Goal: Information Seeking & Learning: Learn about a topic

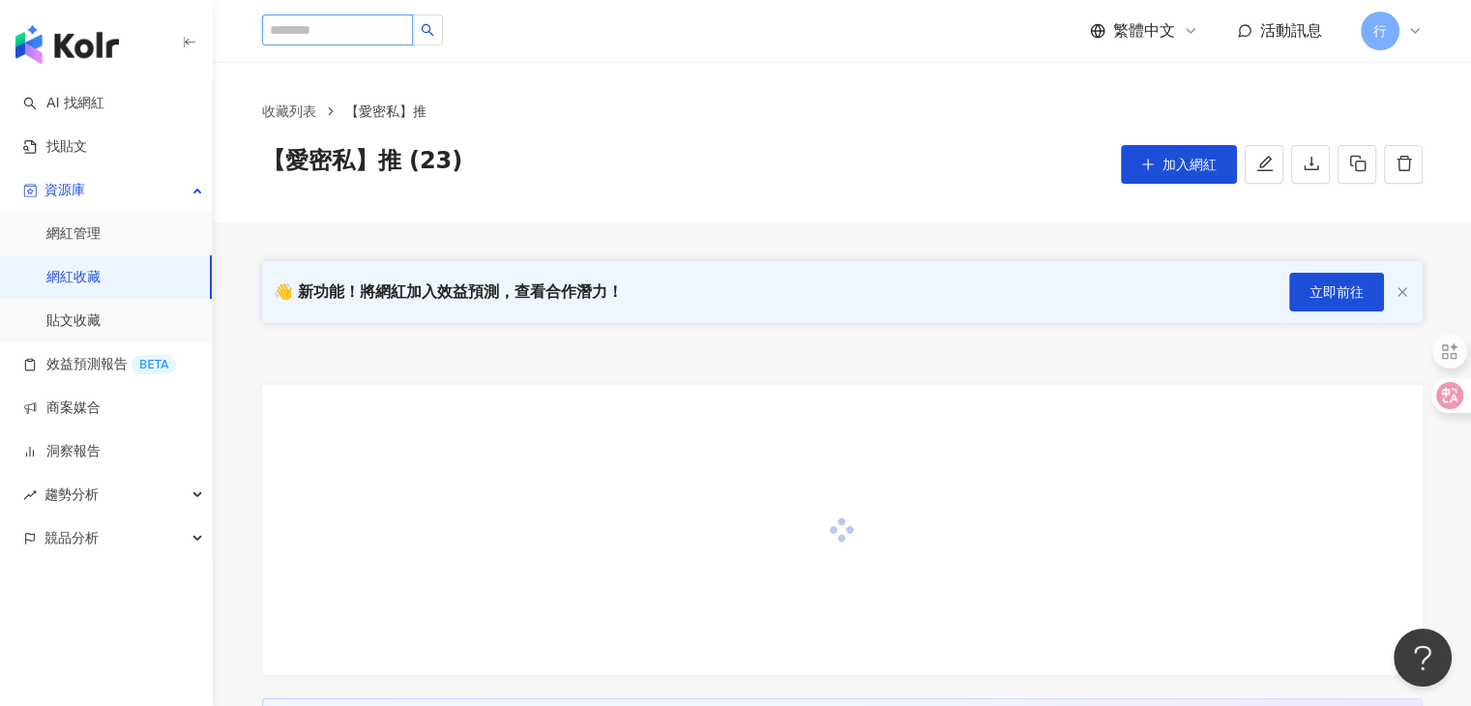
click at [397, 37] on input "search" at bounding box center [337, 30] width 151 height 31
paste input "**********"
type input "**********"
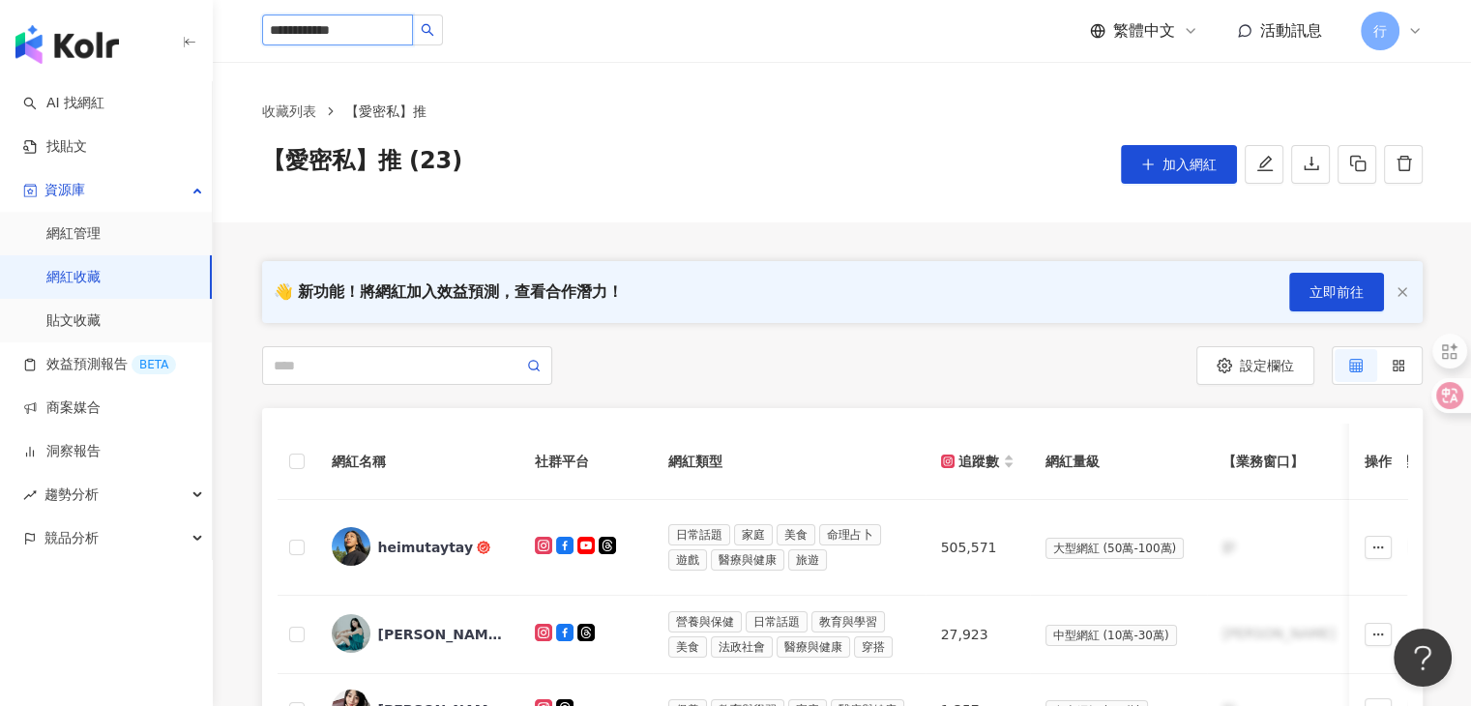
click at [406, 32] on input "**********" at bounding box center [337, 30] width 151 height 31
click at [437, 29] on icon "loading" at bounding box center [427, 29] width 19 height 19
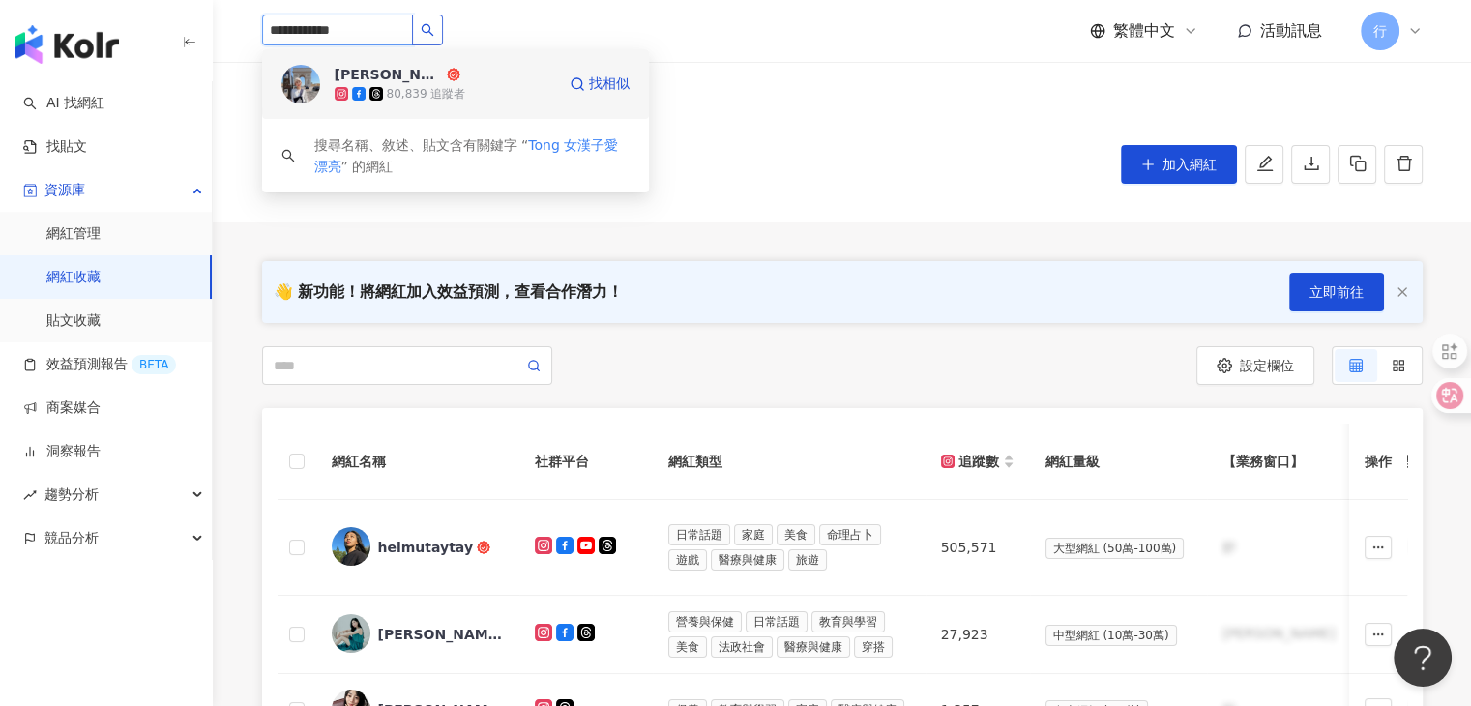
click at [462, 78] on div "陳思彤 Tong 80,839 追蹤者" at bounding box center [445, 84] width 221 height 39
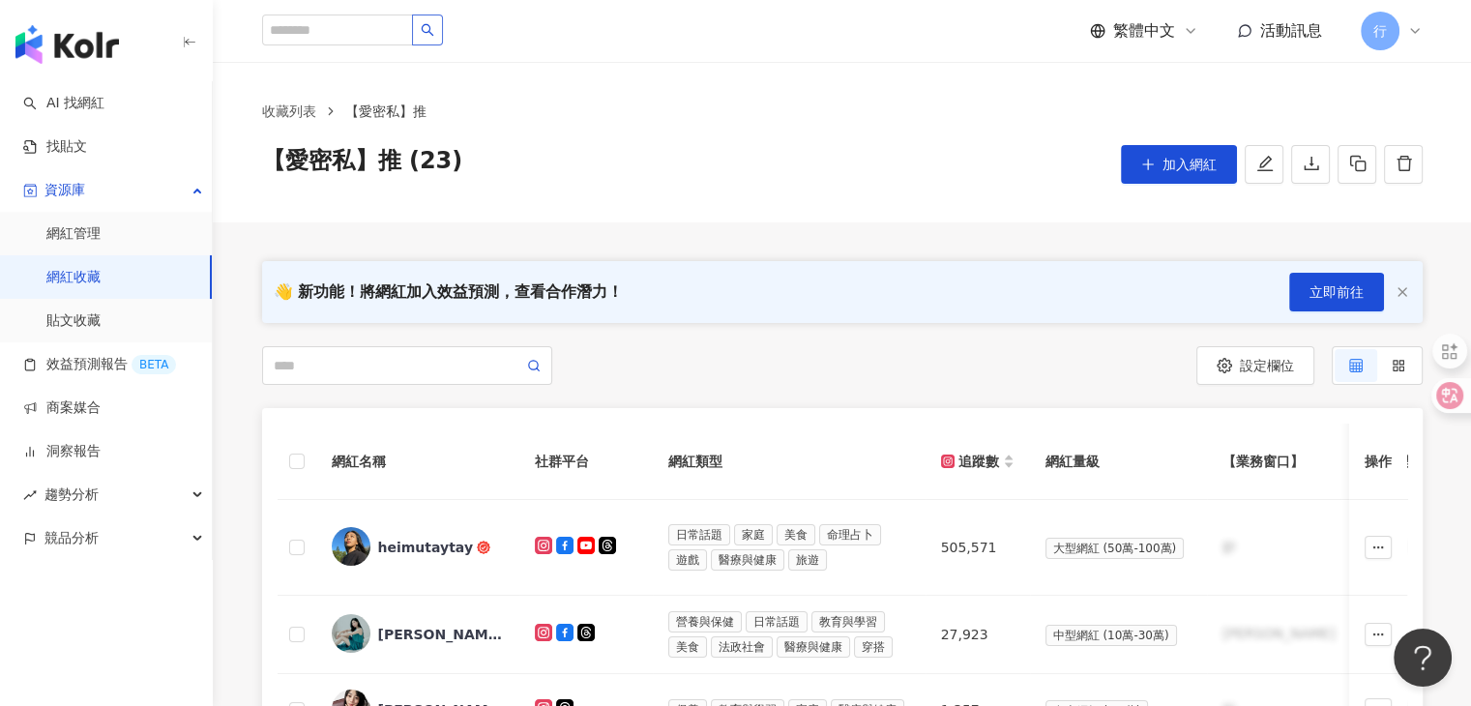
click at [808, 24] on div "陳思彤 Tong 80,839 追蹤者 搜尋名稱、敘述、貼文含有關鍵字 “ Tong 女漢子愛漂亮 ” 的網紅 繁體中文 活動訊息 行" at bounding box center [842, 31] width 1161 height 62
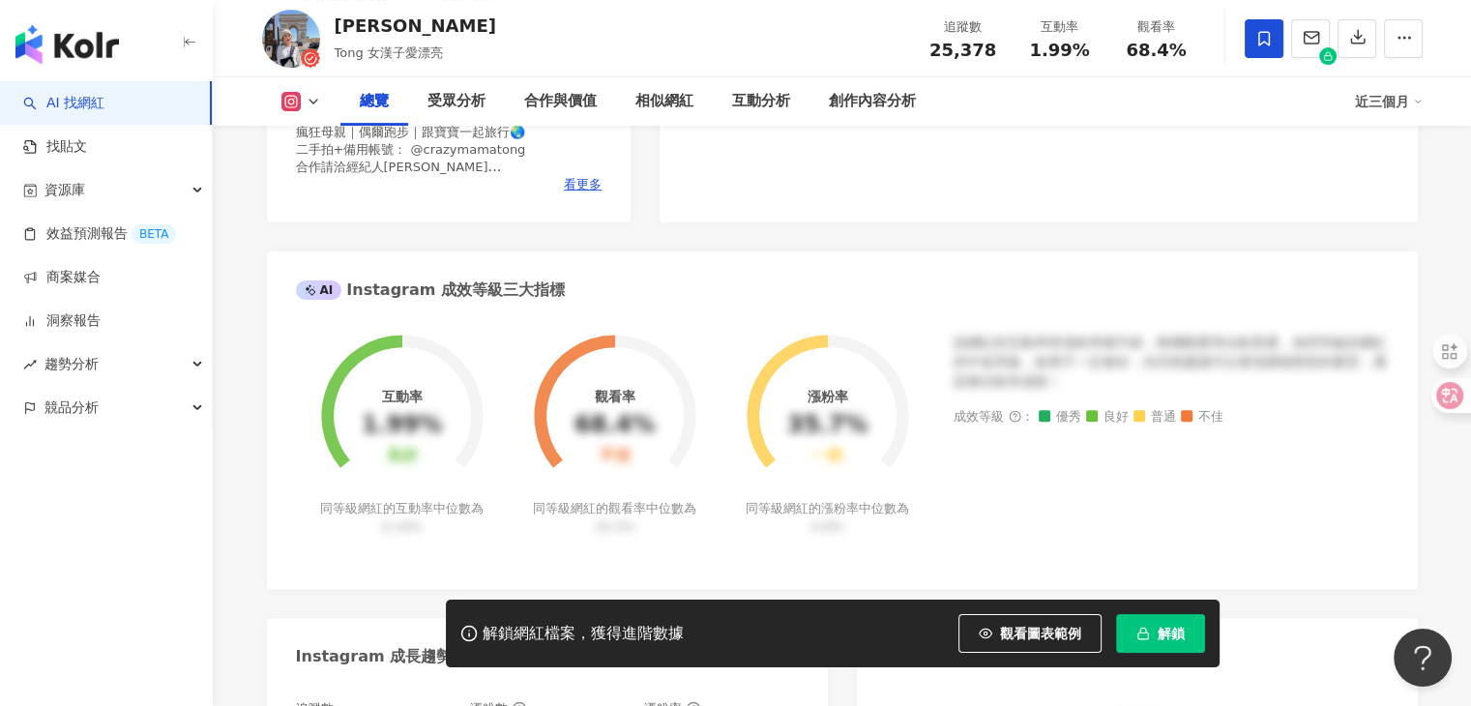
scroll to position [871, 0]
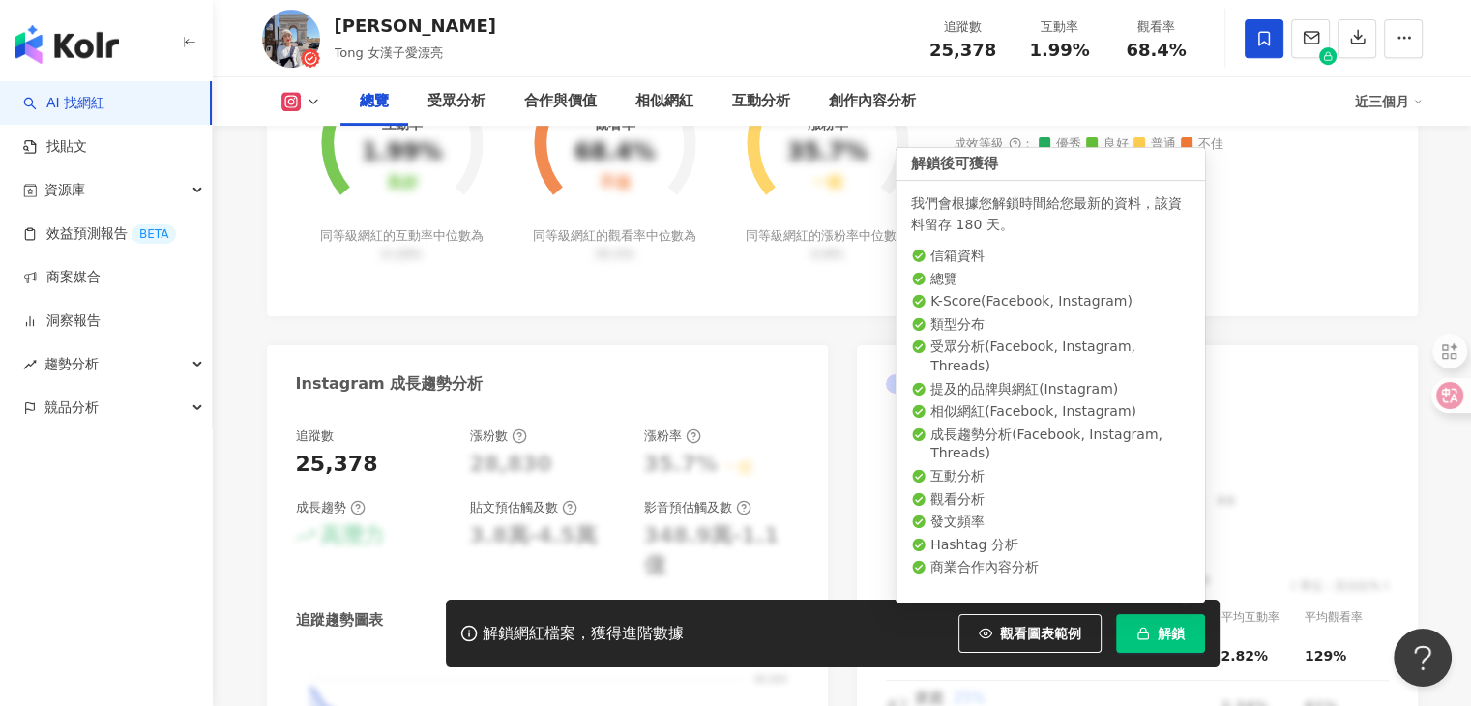
click at [1145, 632] on icon "button" at bounding box center [1144, 630] width 6 height 5
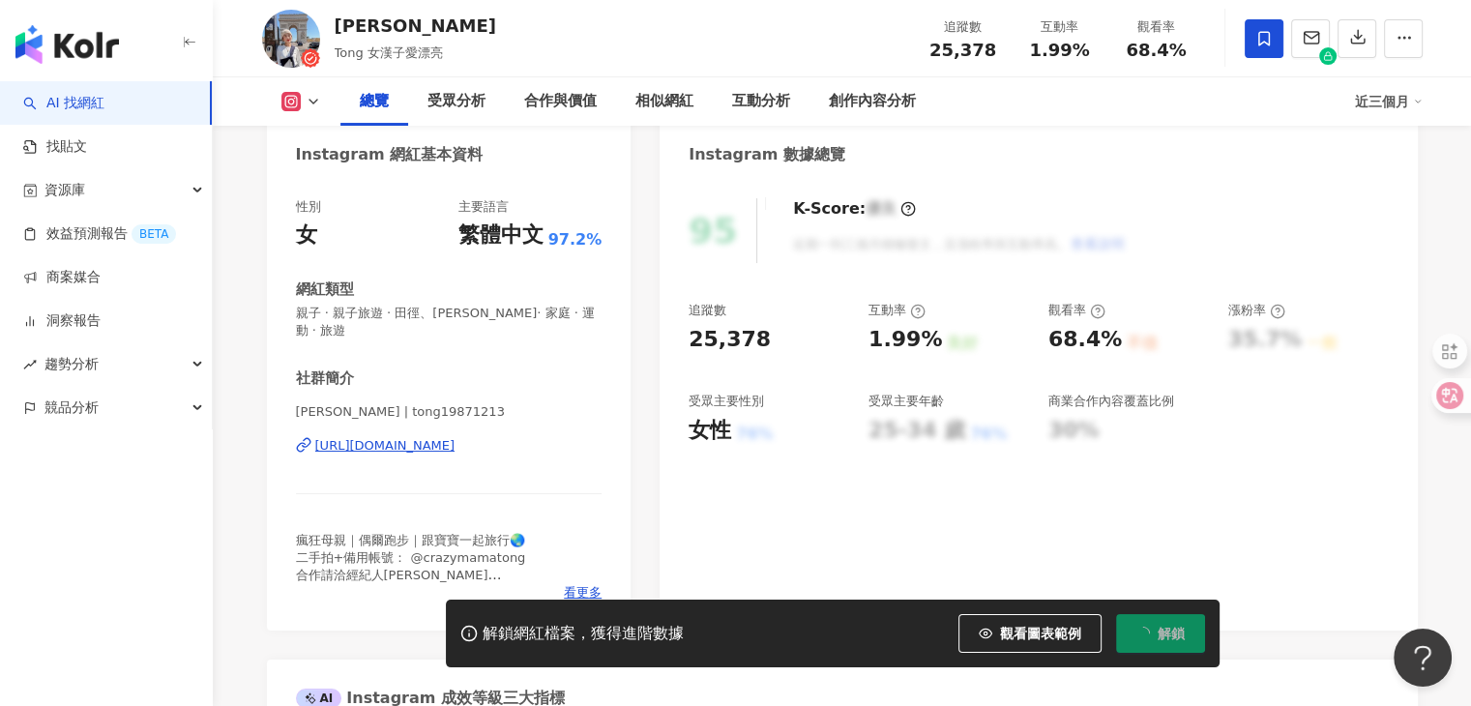
scroll to position [193, 0]
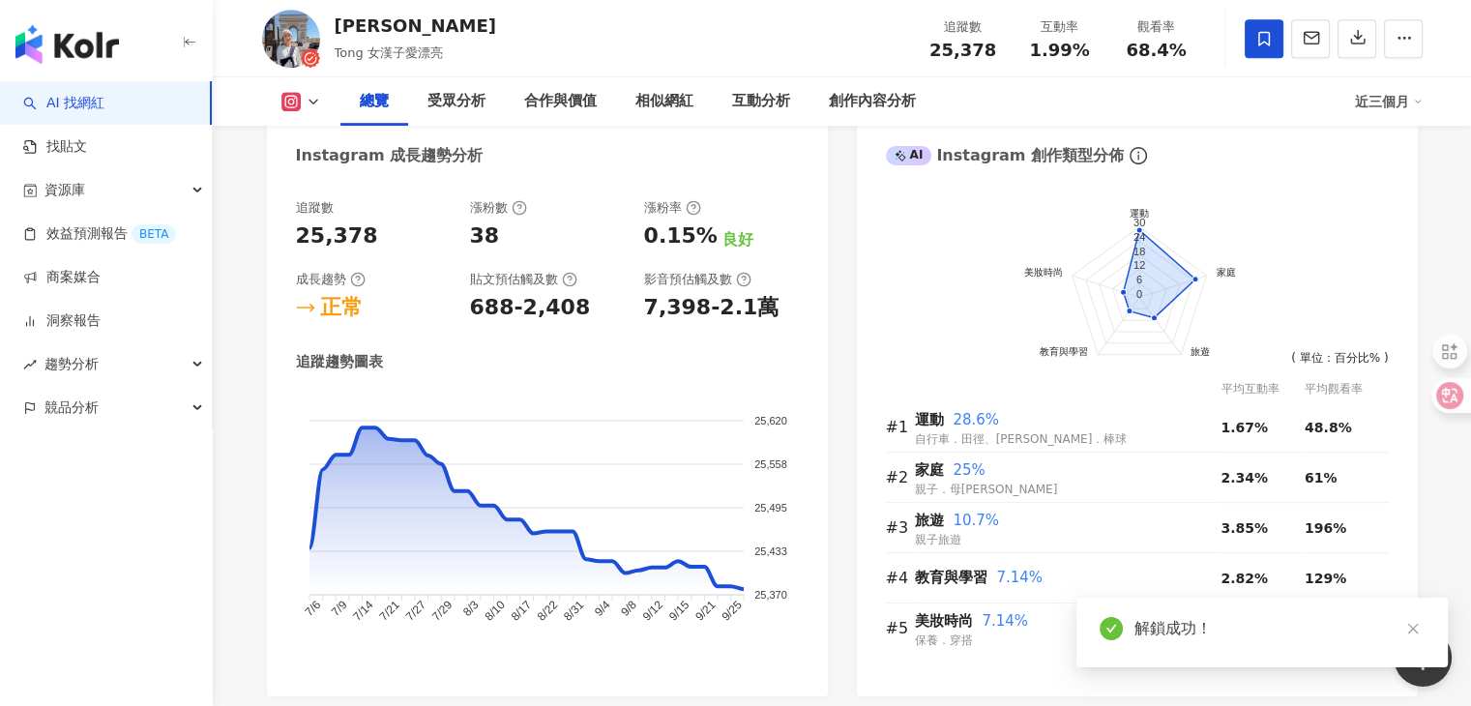
scroll to position [1161, 0]
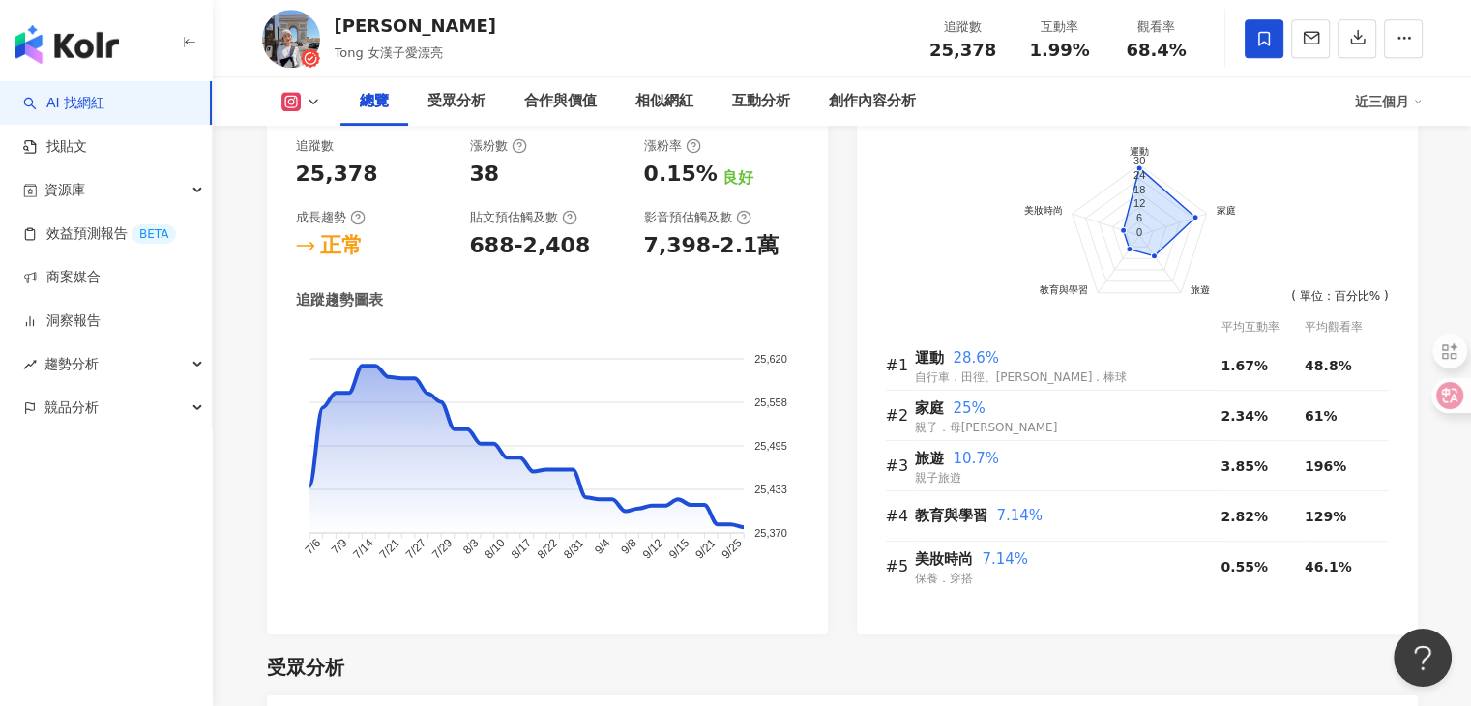
click at [306, 92] on button at bounding box center [301, 101] width 78 height 19
click at [306, 98] on icon at bounding box center [313, 101] width 15 height 15
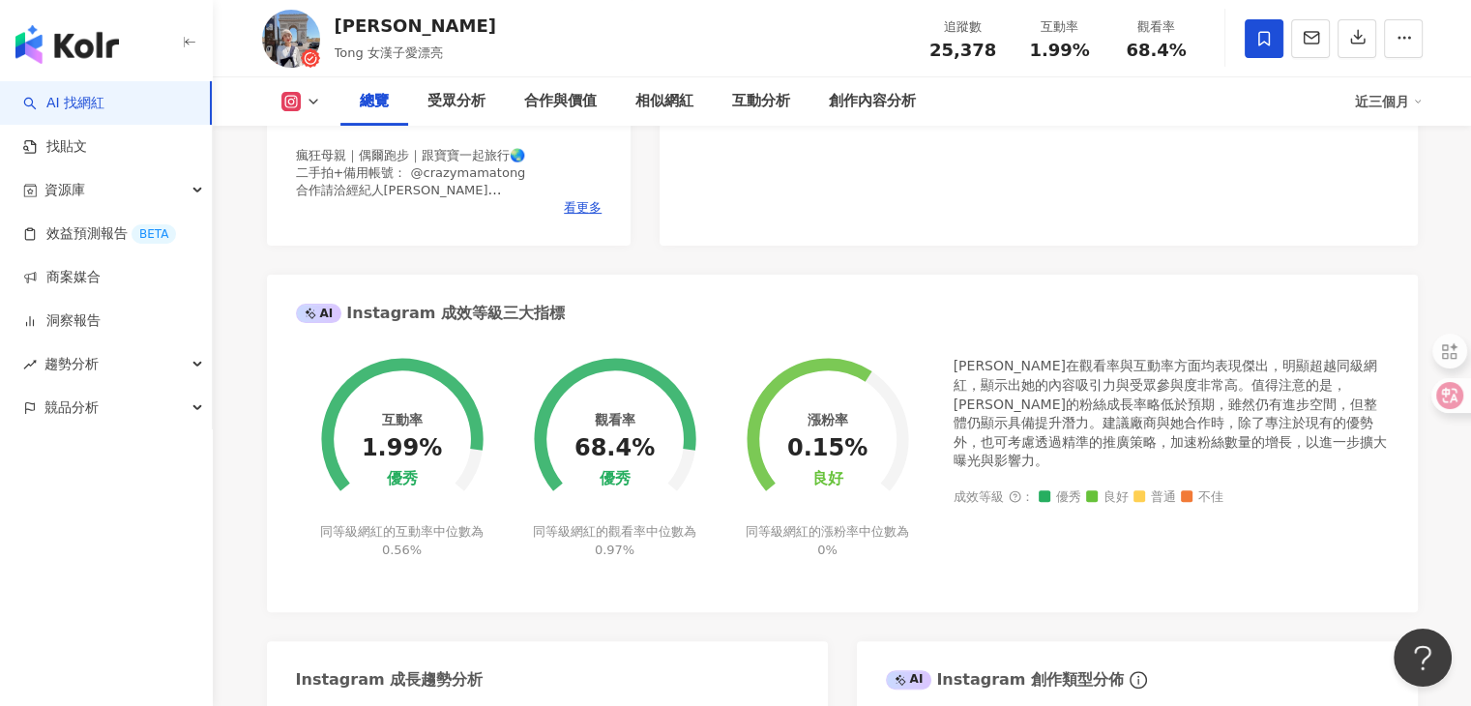
scroll to position [97, 0]
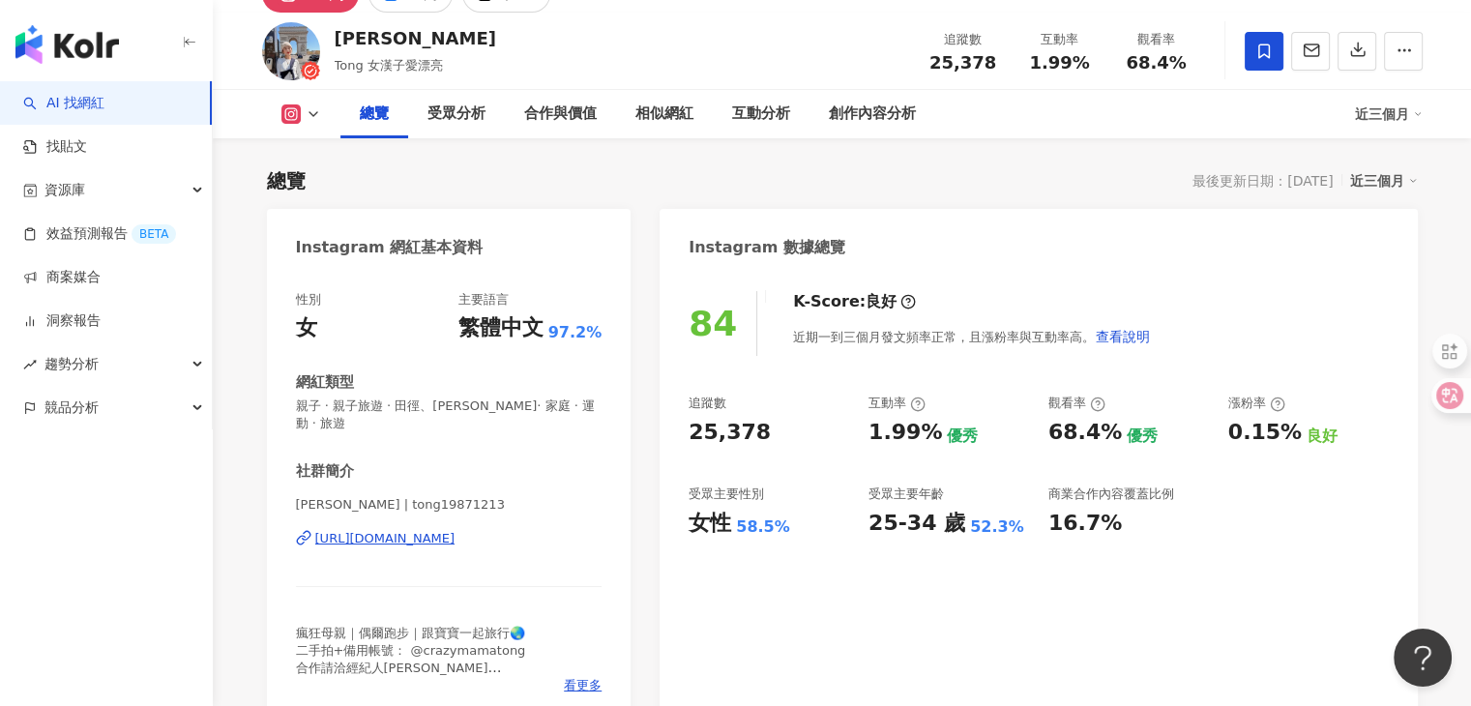
click at [309, 121] on icon at bounding box center [313, 113] width 15 height 15
click at [321, 202] on button "Facebook" at bounding box center [331, 194] width 116 height 27
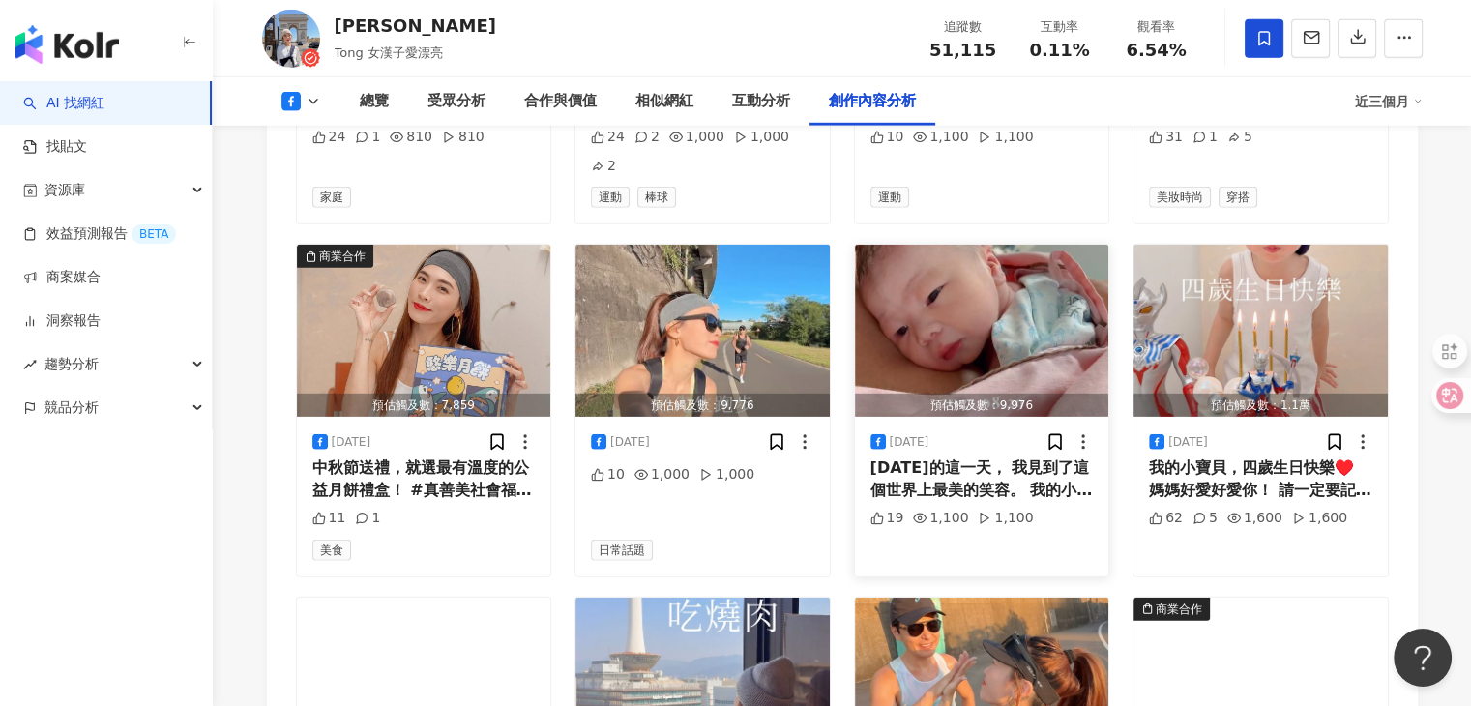
scroll to position [6095, 0]
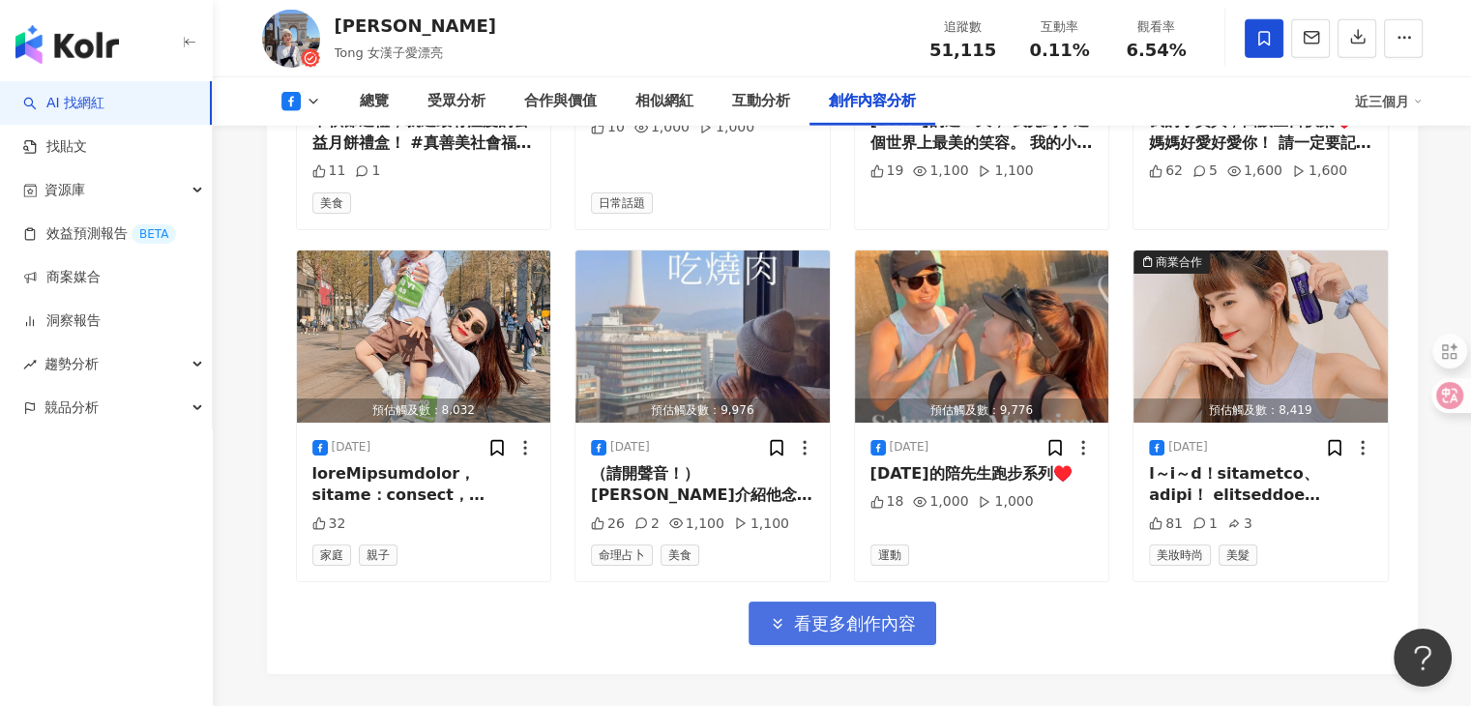
click at [865, 613] on span "看更多創作內容" at bounding box center [855, 623] width 122 height 21
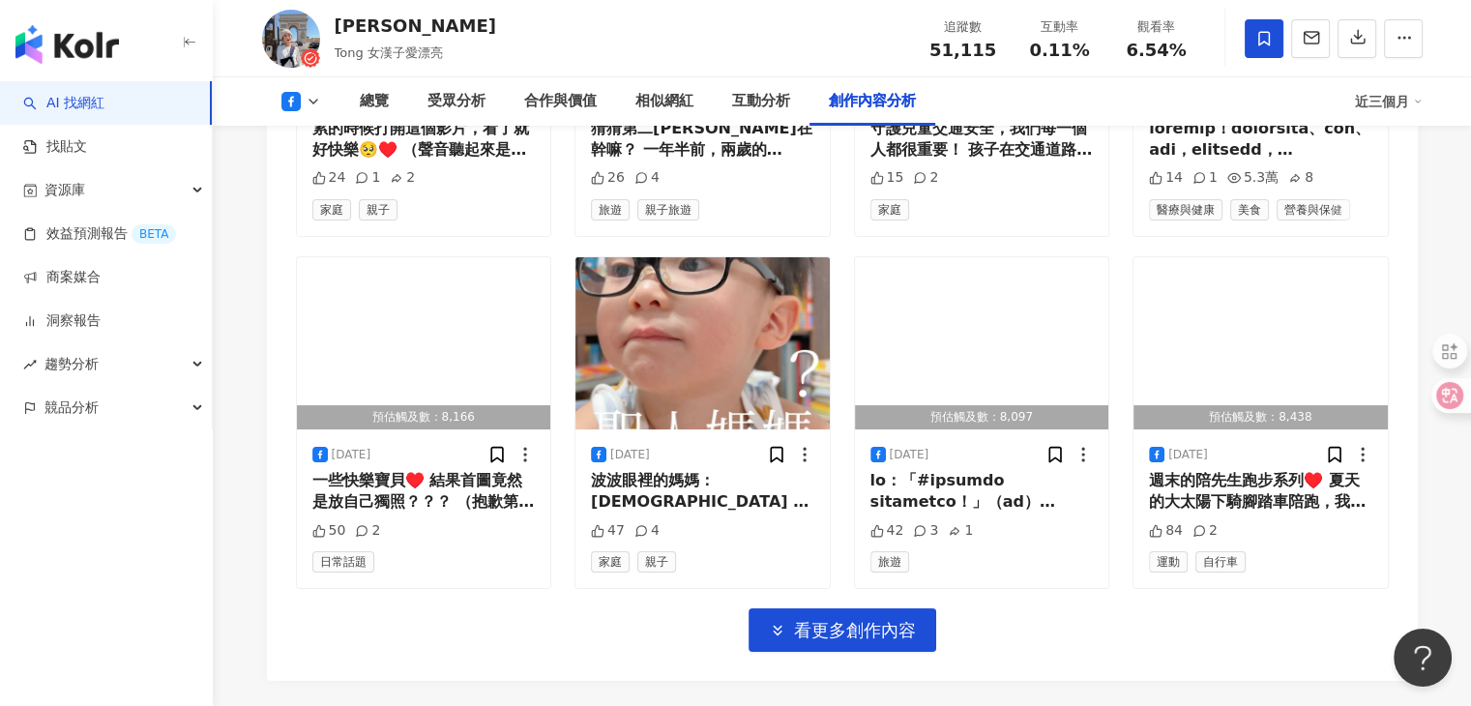
scroll to position [7231, 0]
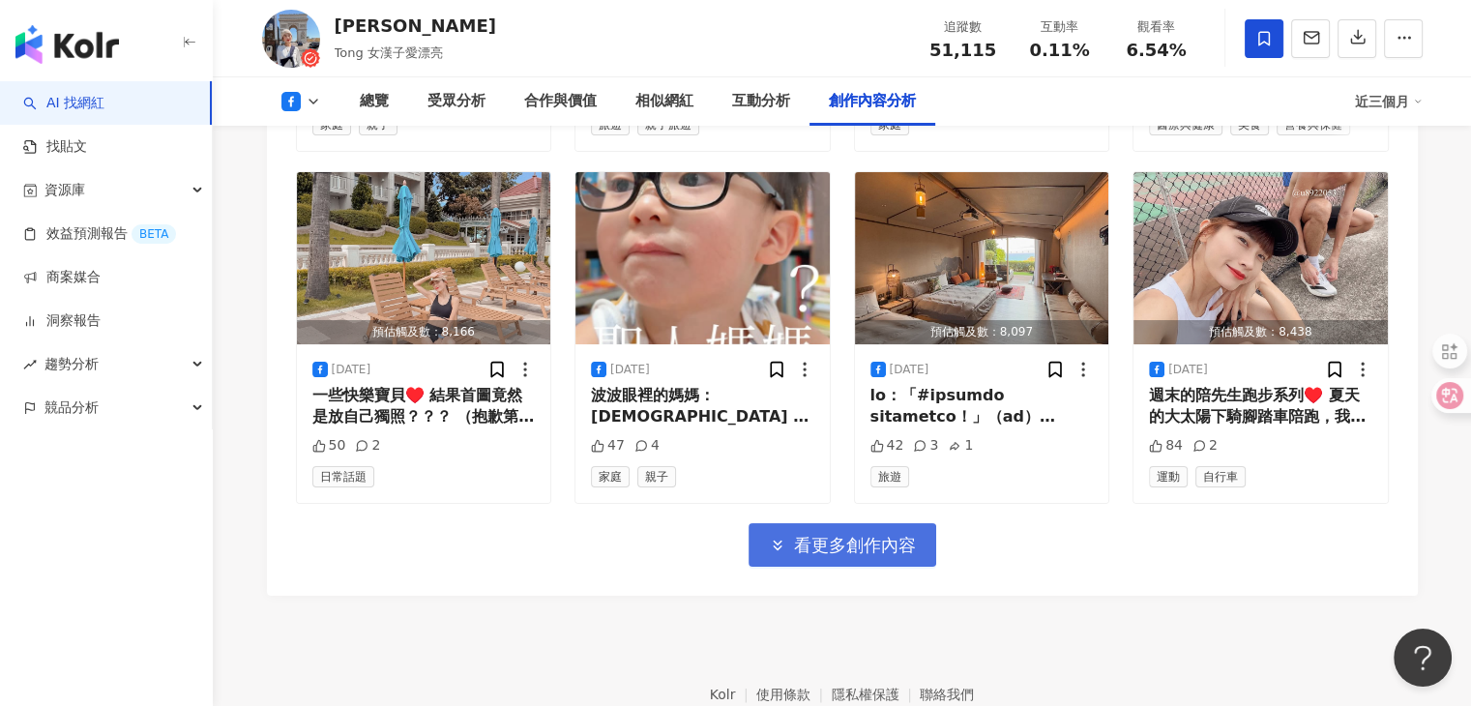
click at [925, 523] on button "看更多創作內容" at bounding box center [843, 545] width 188 height 44
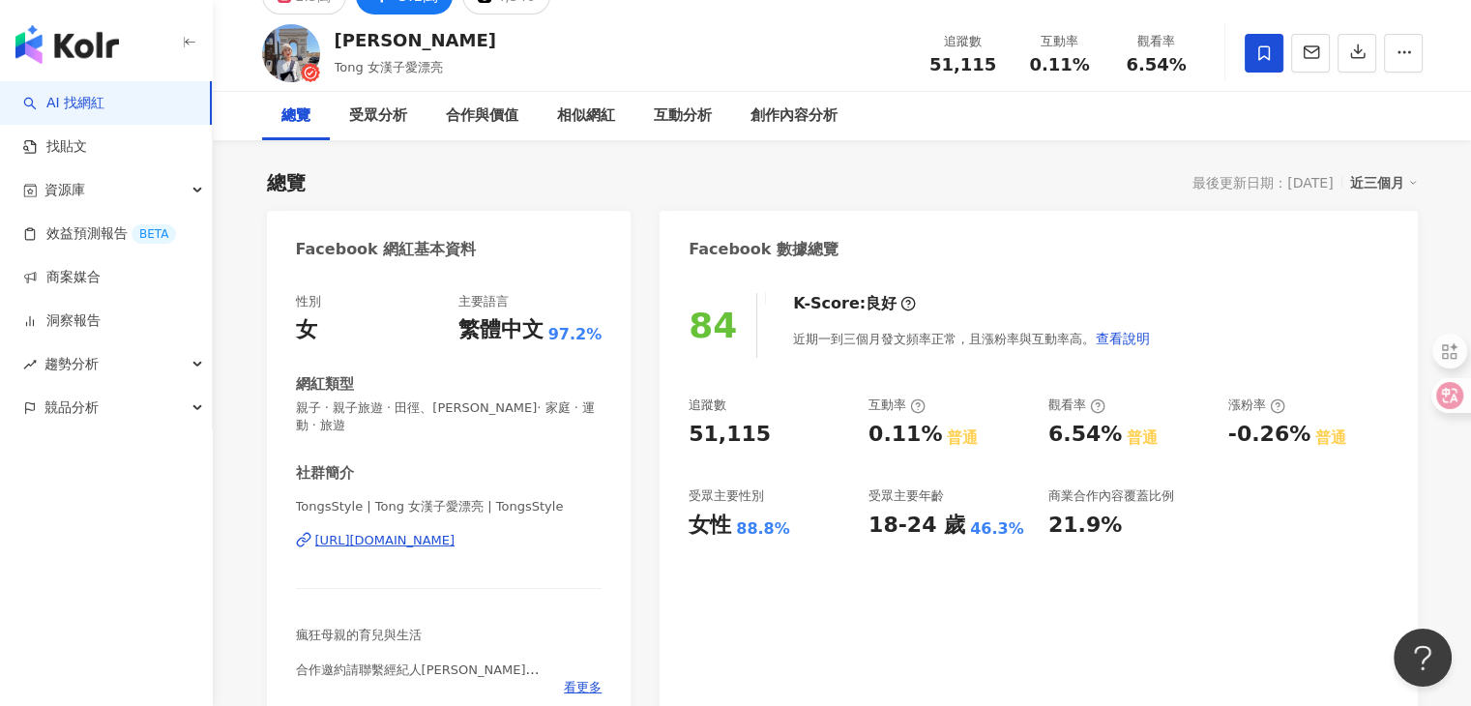
scroll to position [0, 0]
